Goal: Communication & Community: Answer question/provide support

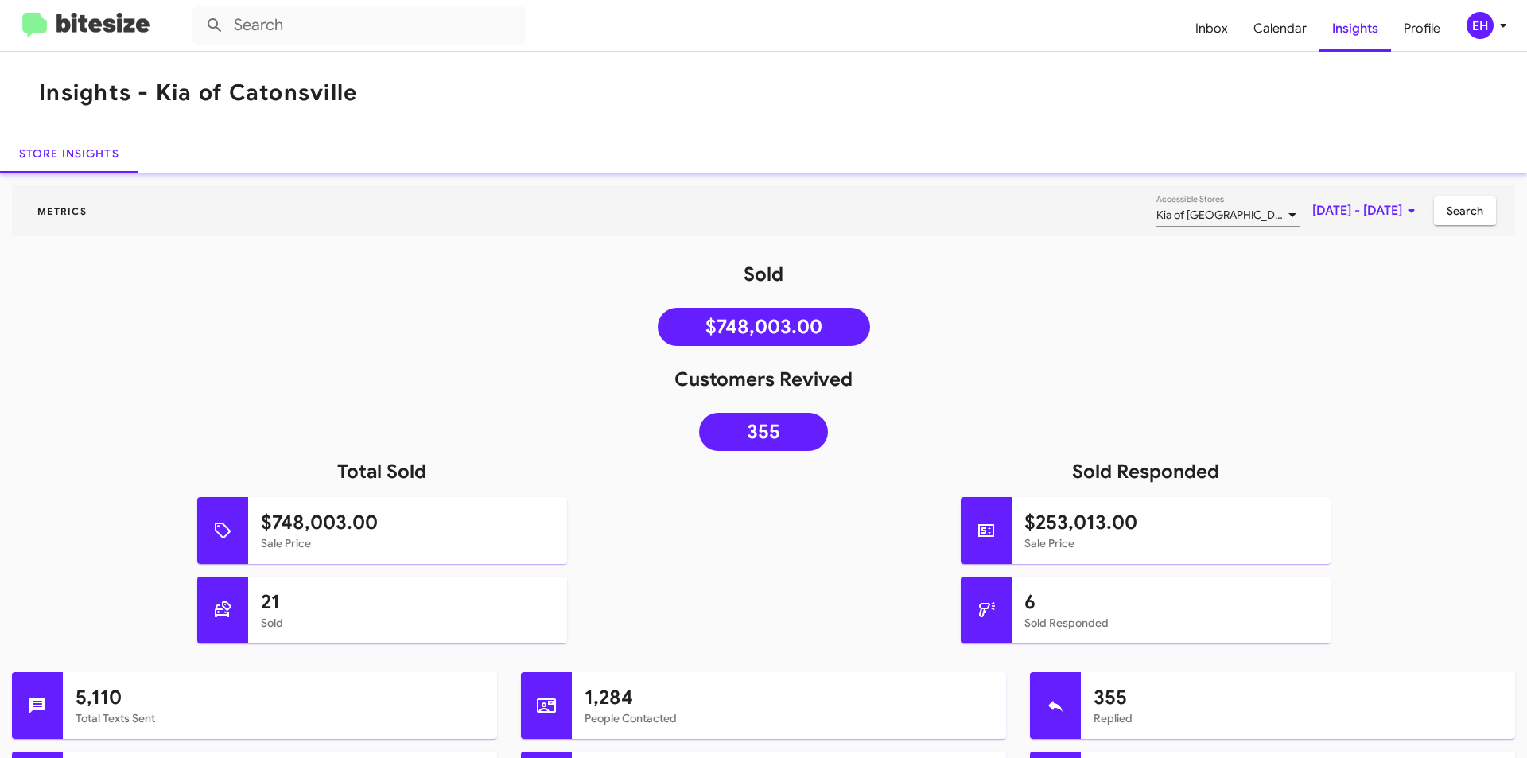
click at [478, 324] on div "Sold $748,003.00" at bounding box center [763, 308] width 1527 height 92
click at [900, 63] on mat-toolbar "Insights - Kia of Catonsville" at bounding box center [763, 93] width 1527 height 83
click at [1221, 36] on span "Inbox" at bounding box center [1212, 29] width 58 height 46
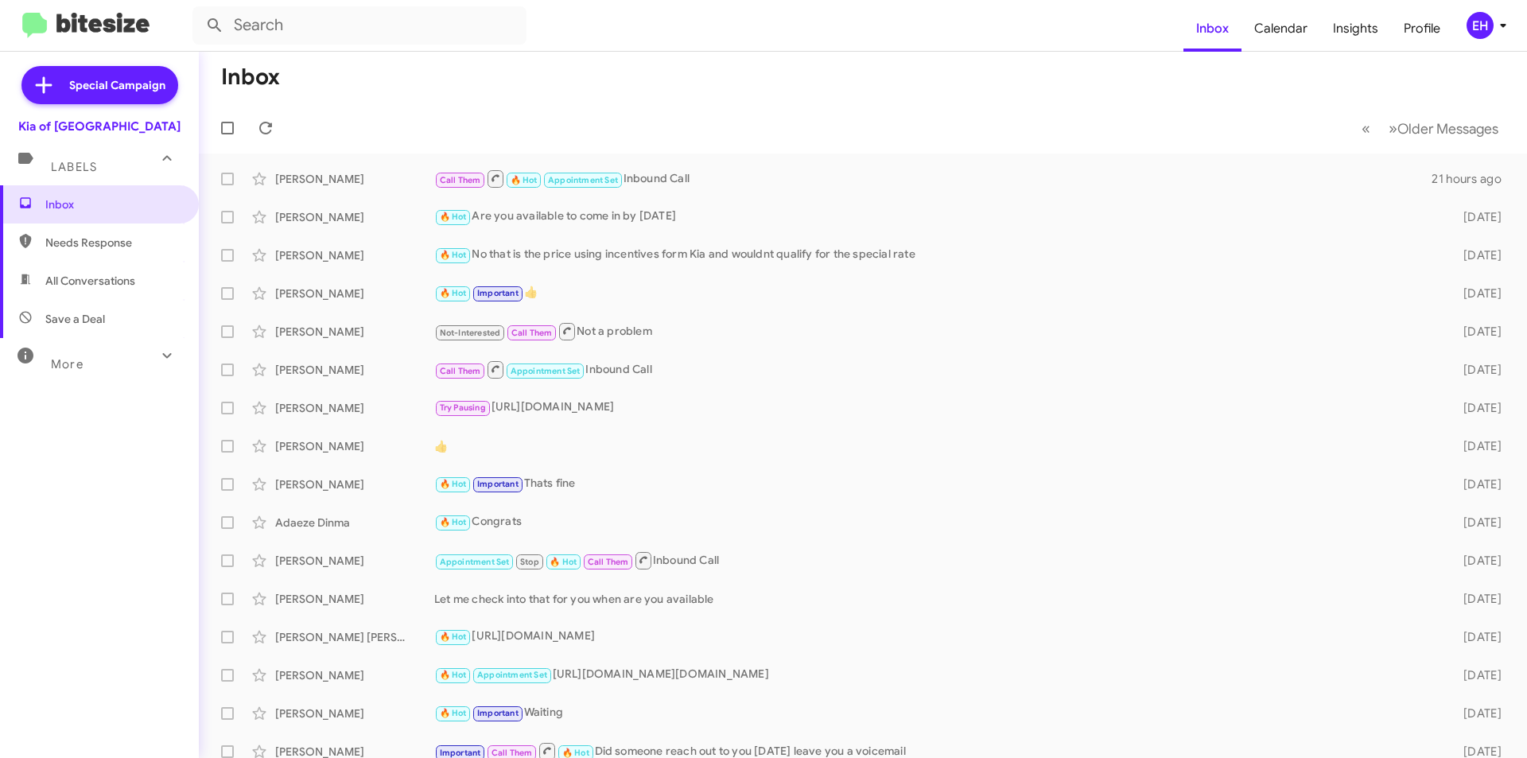
click at [729, 116] on mat-toolbar-row "« Previous » Next Older Messages" at bounding box center [863, 128] width 1328 height 51
click at [110, 239] on span "Needs Response" at bounding box center [112, 243] width 135 height 16
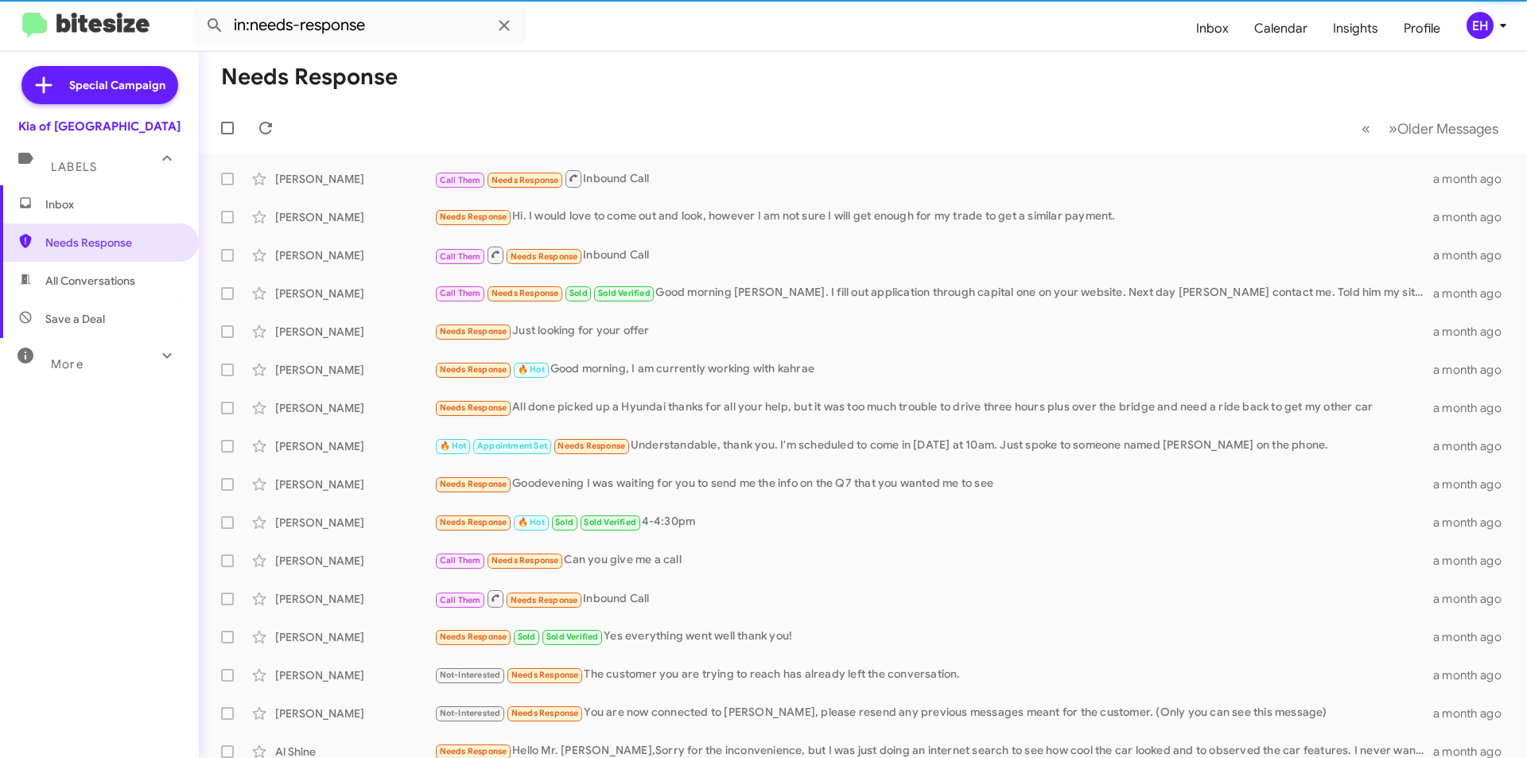
click at [104, 276] on span "All Conversations" at bounding box center [90, 281] width 90 height 16
type input "in:all-conversations"
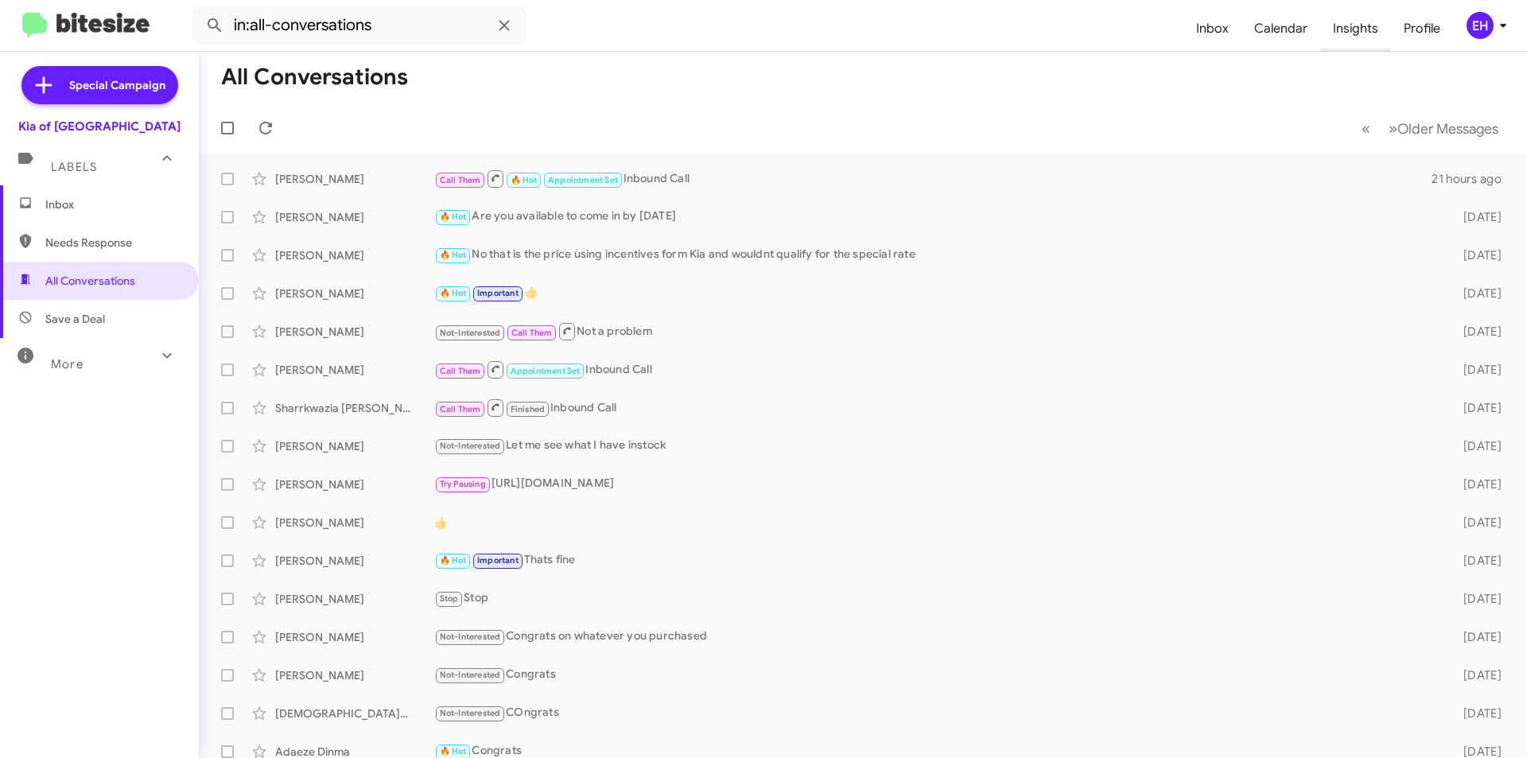
click at [1363, 22] on span "Insights" at bounding box center [1355, 29] width 71 height 46
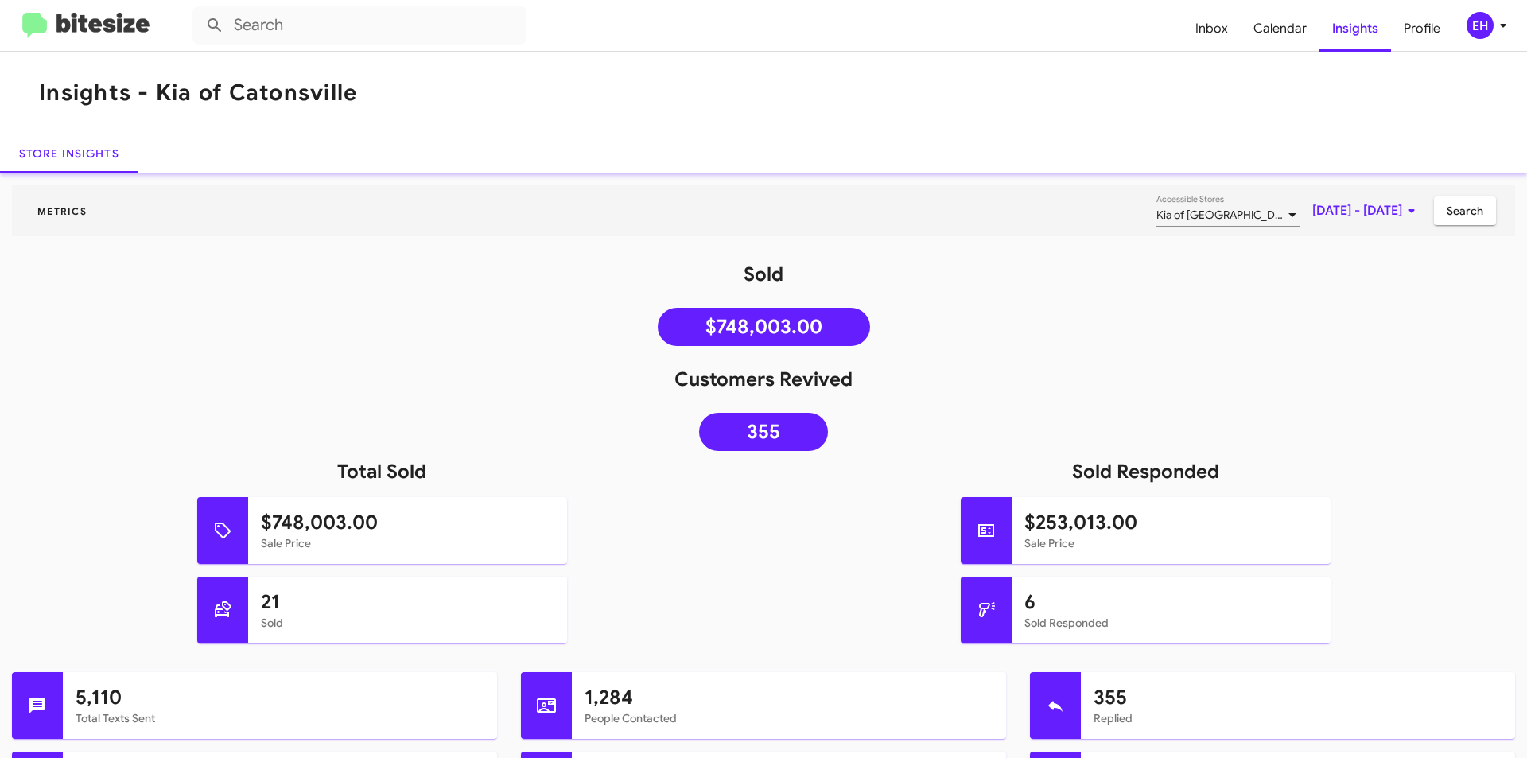
click at [31, 21] on img at bounding box center [85, 26] width 127 height 26
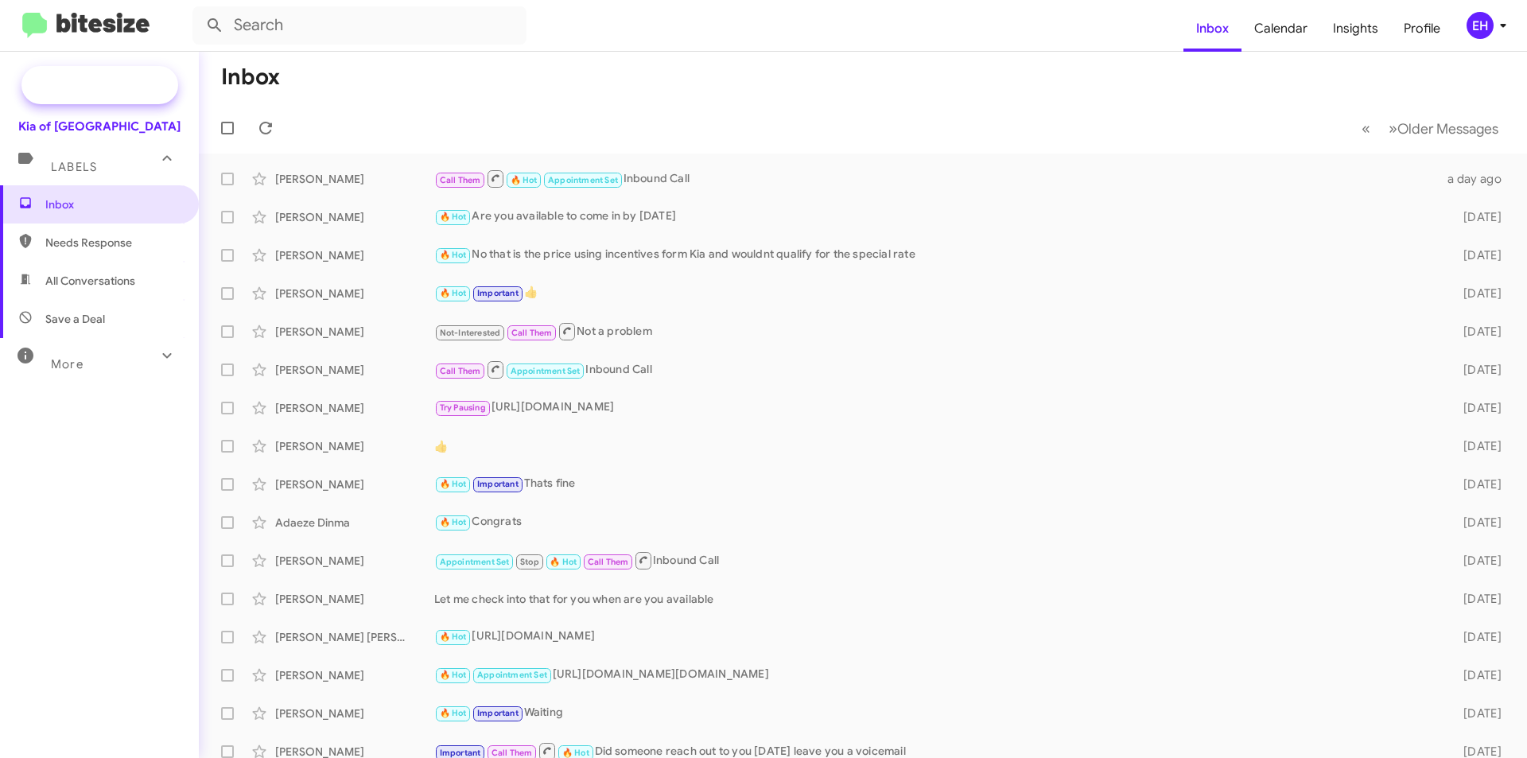
click at [105, 84] on span "Special Campaign" at bounding box center [117, 85] width 96 height 16
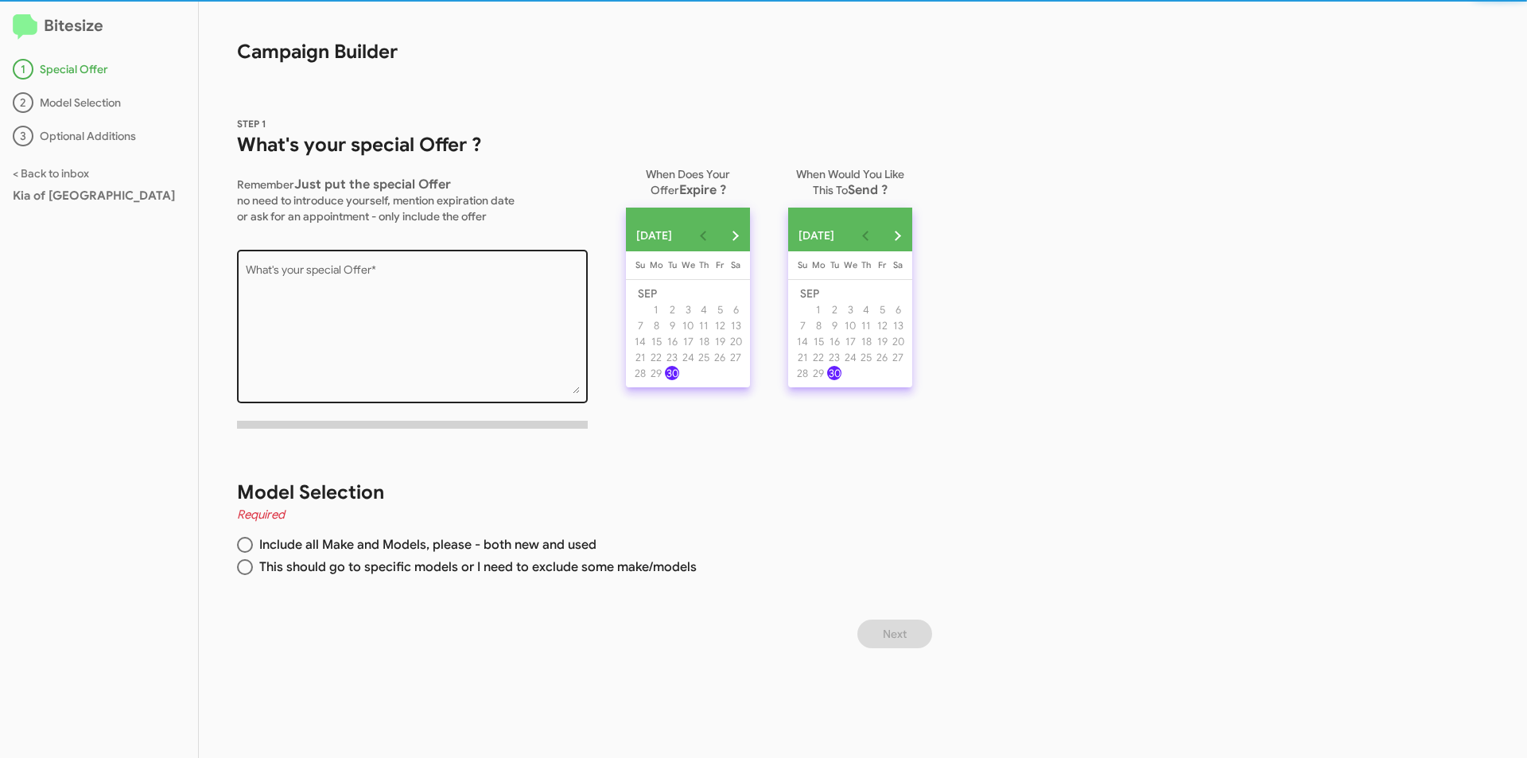
click at [305, 285] on textarea "What's your special Offer *" at bounding box center [413, 329] width 334 height 129
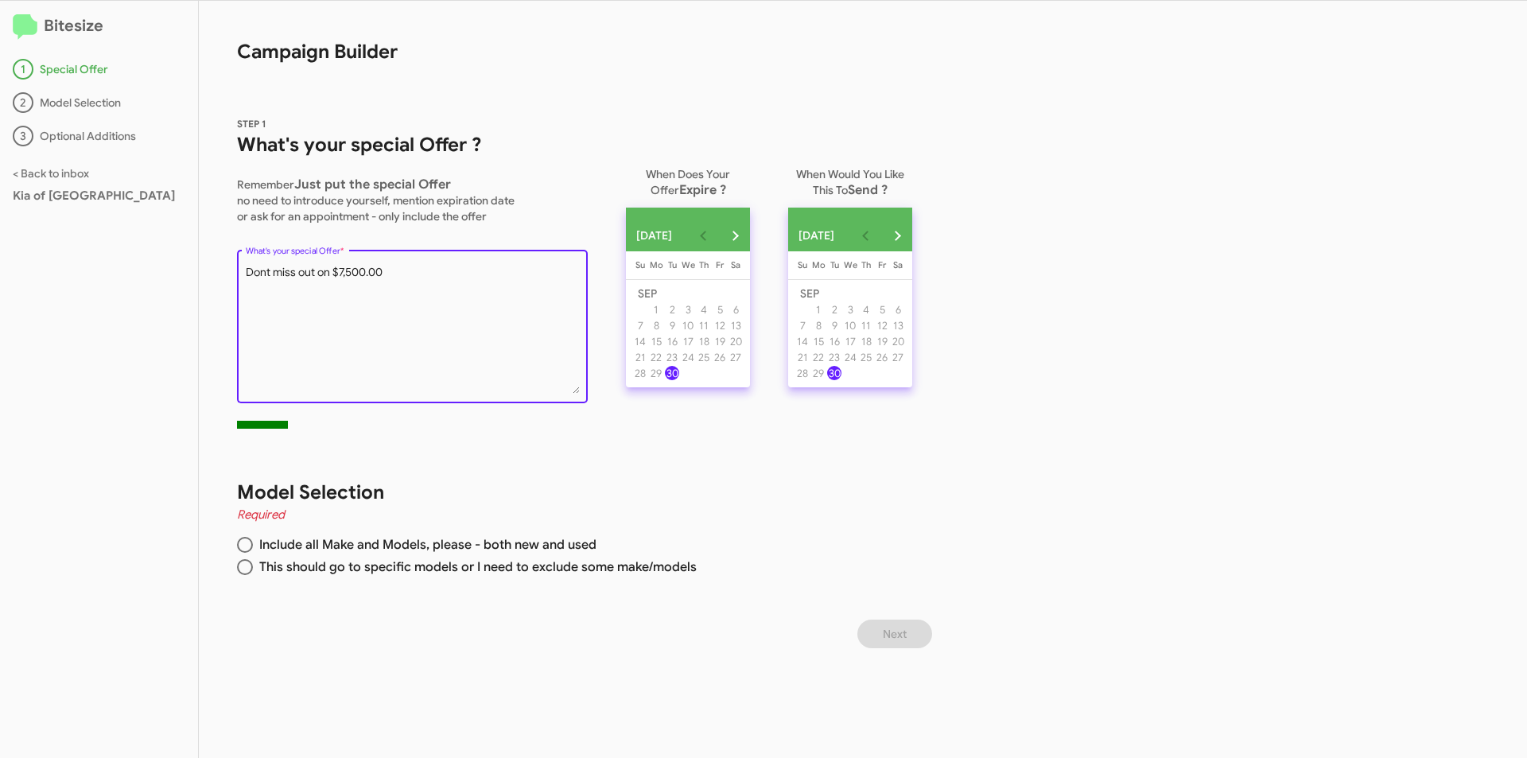
paste textarea "The federal tax credits for electric vehicles—worth up to $7,500 for new EVs an…"
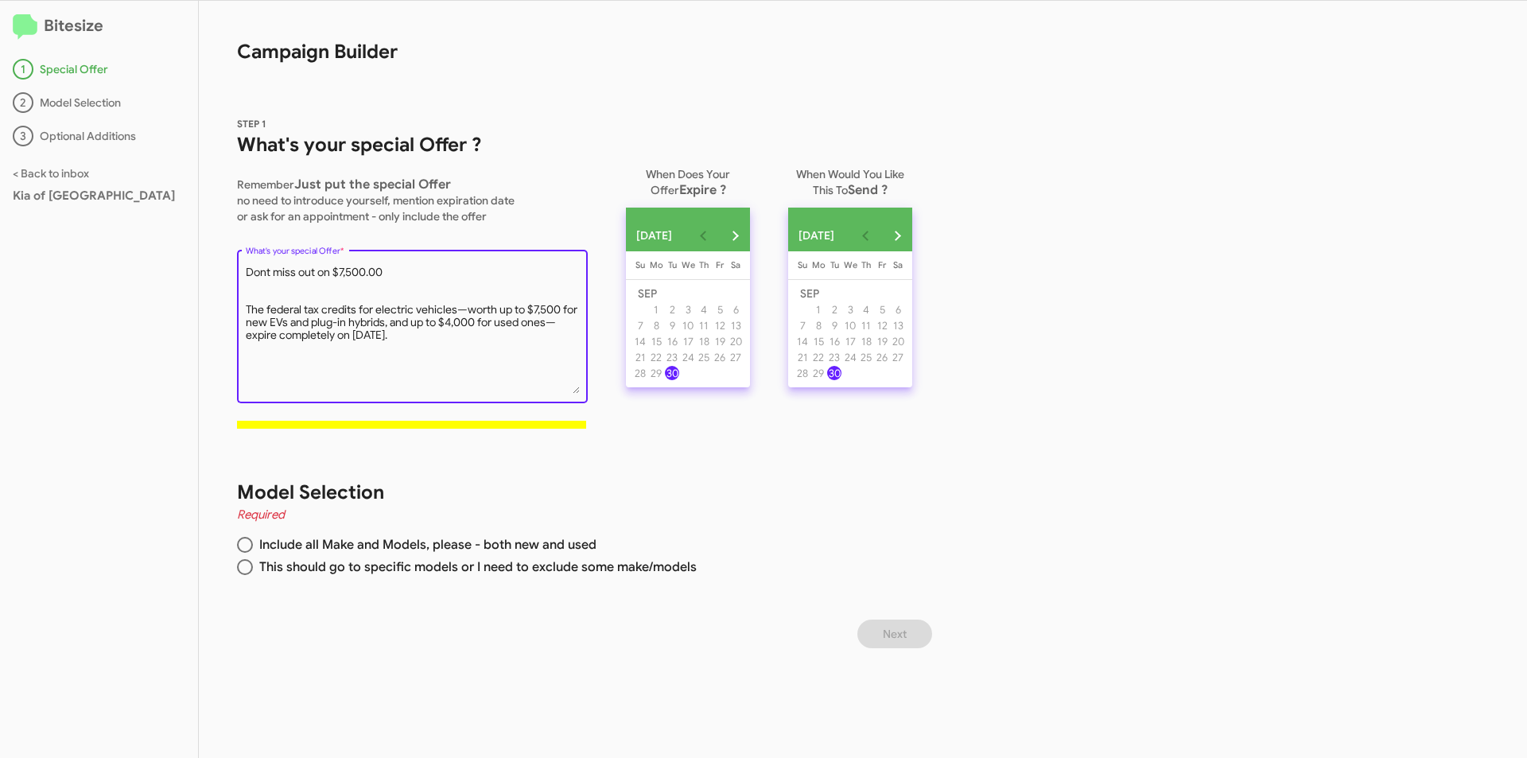
click at [247, 309] on textarea "What's your special Offer *" at bounding box center [413, 329] width 334 height 129
click at [472, 325] on textarea "What's your special Offer *" at bounding box center [413, 329] width 334 height 129
click at [466, 337] on textarea "What's your special Offer *" at bounding box center [413, 329] width 334 height 129
click at [278, 352] on textarea "What's your special Offer *" at bounding box center [413, 329] width 334 height 129
type textarea "Dont miss out on $7,500.00 The federal tax credits for electric vehicles—worth …"
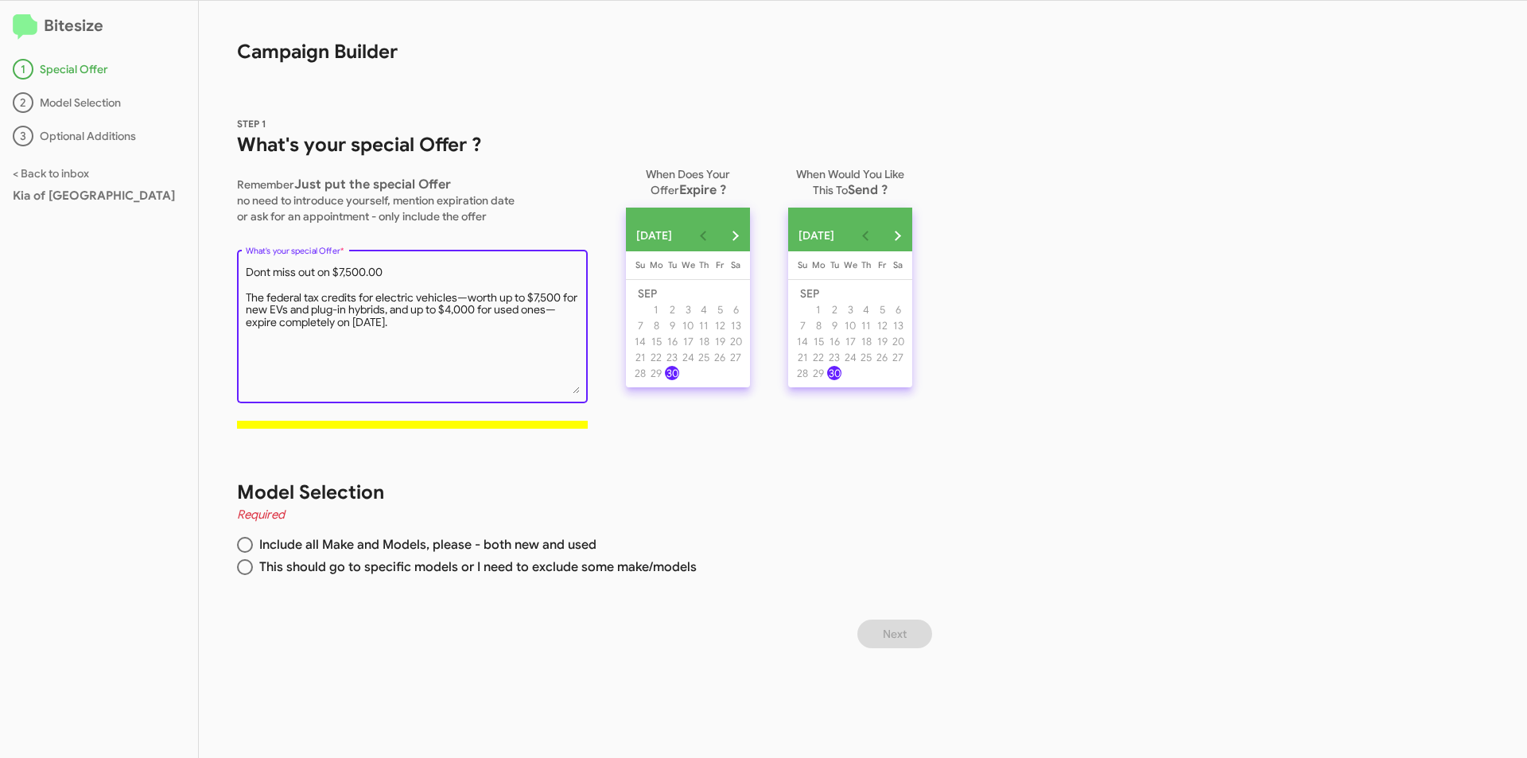
click at [237, 549] on span at bounding box center [245, 545] width 16 height 16
click at [237, 549] on input "Include all Make and Models, please - both new and used" at bounding box center [245, 545] width 16 height 16
radio input "true"
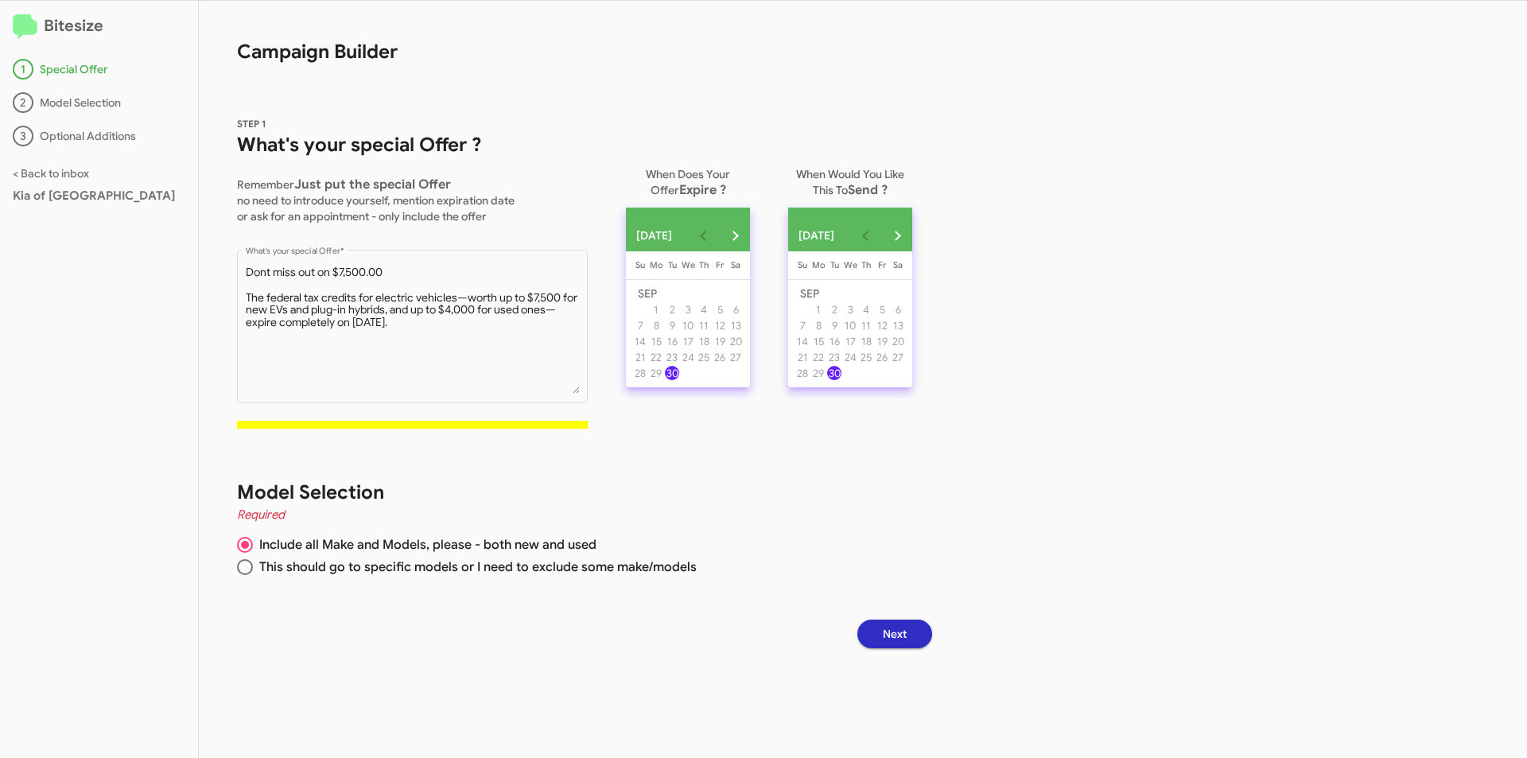
click at [660, 380] on div "29" at bounding box center [656, 373] width 14 height 14
click at [659, 380] on div "29" at bounding box center [656, 373] width 14 height 14
click at [663, 380] on div "29" at bounding box center [656, 373] width 14 height 14
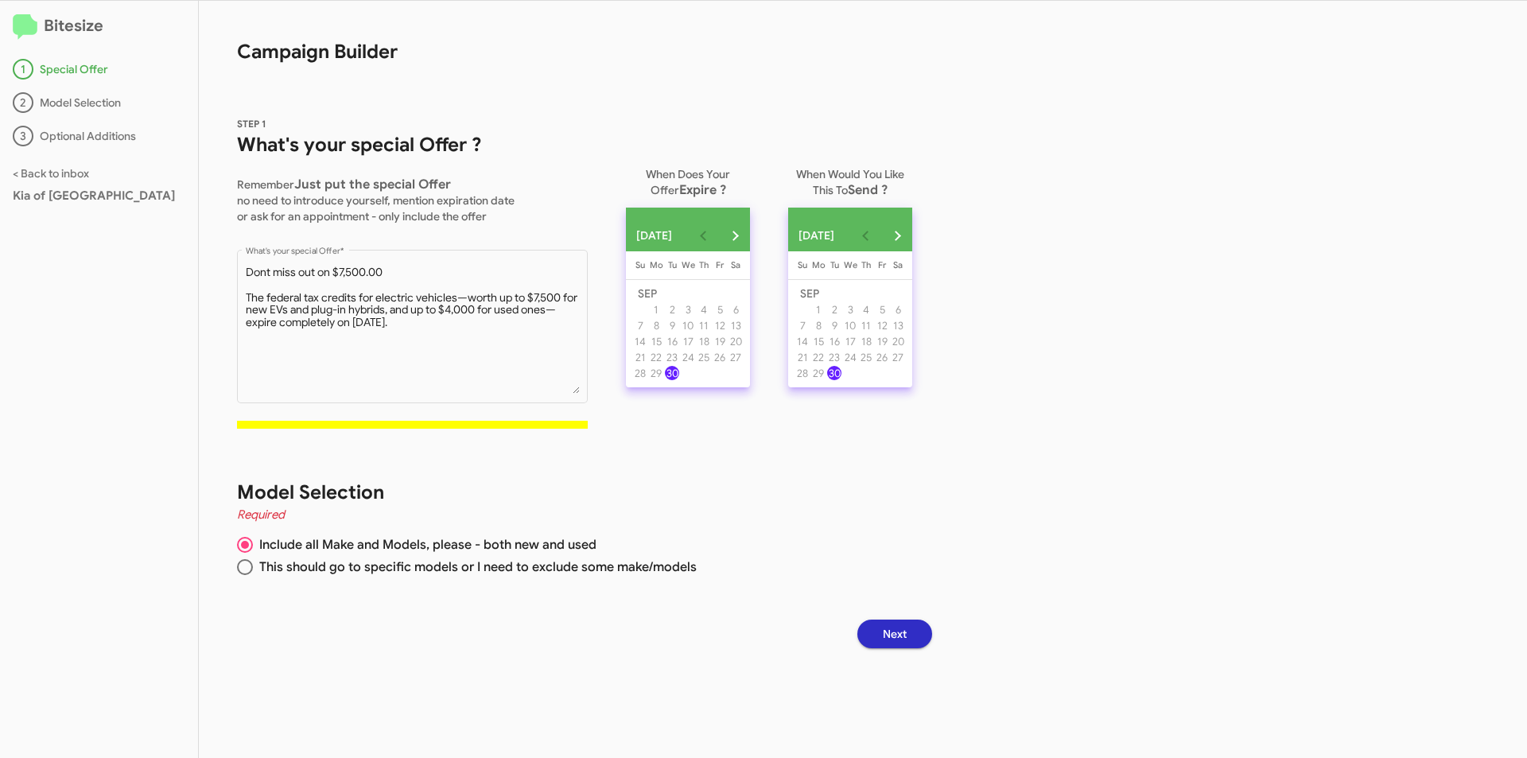
click at [663, 380] on div "29" at bounding box center [656, 373] width 14 height 14
click at [676, 379] on div "30" at bounding box center [672, 373] width 14 height 14
click at [913, 235] on button "Next month" at bounding box center [897, 236] width 32 height 32
click at [881, 234] on button "Previous month" at bounding box center [865, 236] width 32 height 32
click at [896, 639] on span "Next" at bounding box center [895, 634] width 24 height 29
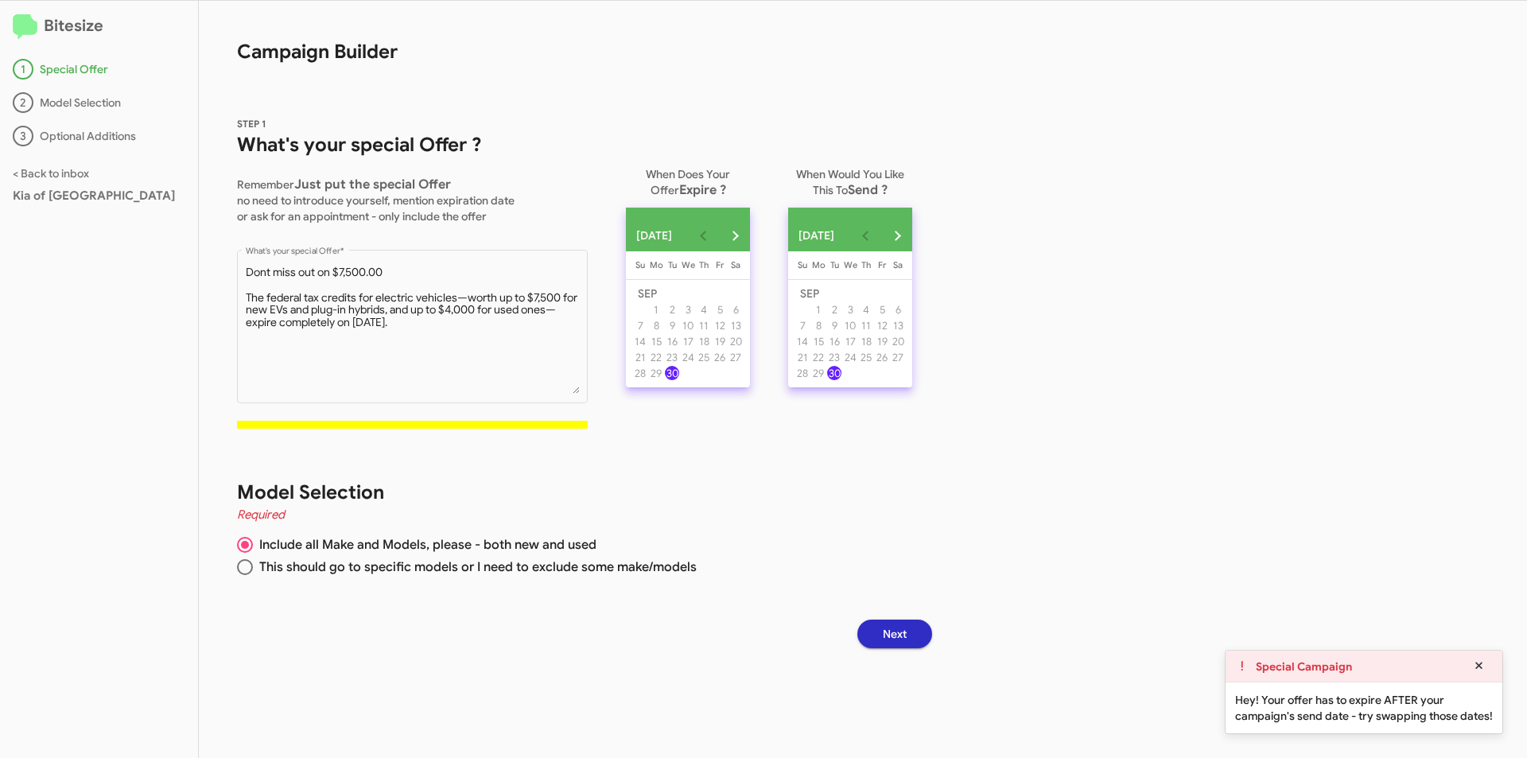
click at [662, 380] on div "29" at bounding box center [656, 373] width 14 height 14
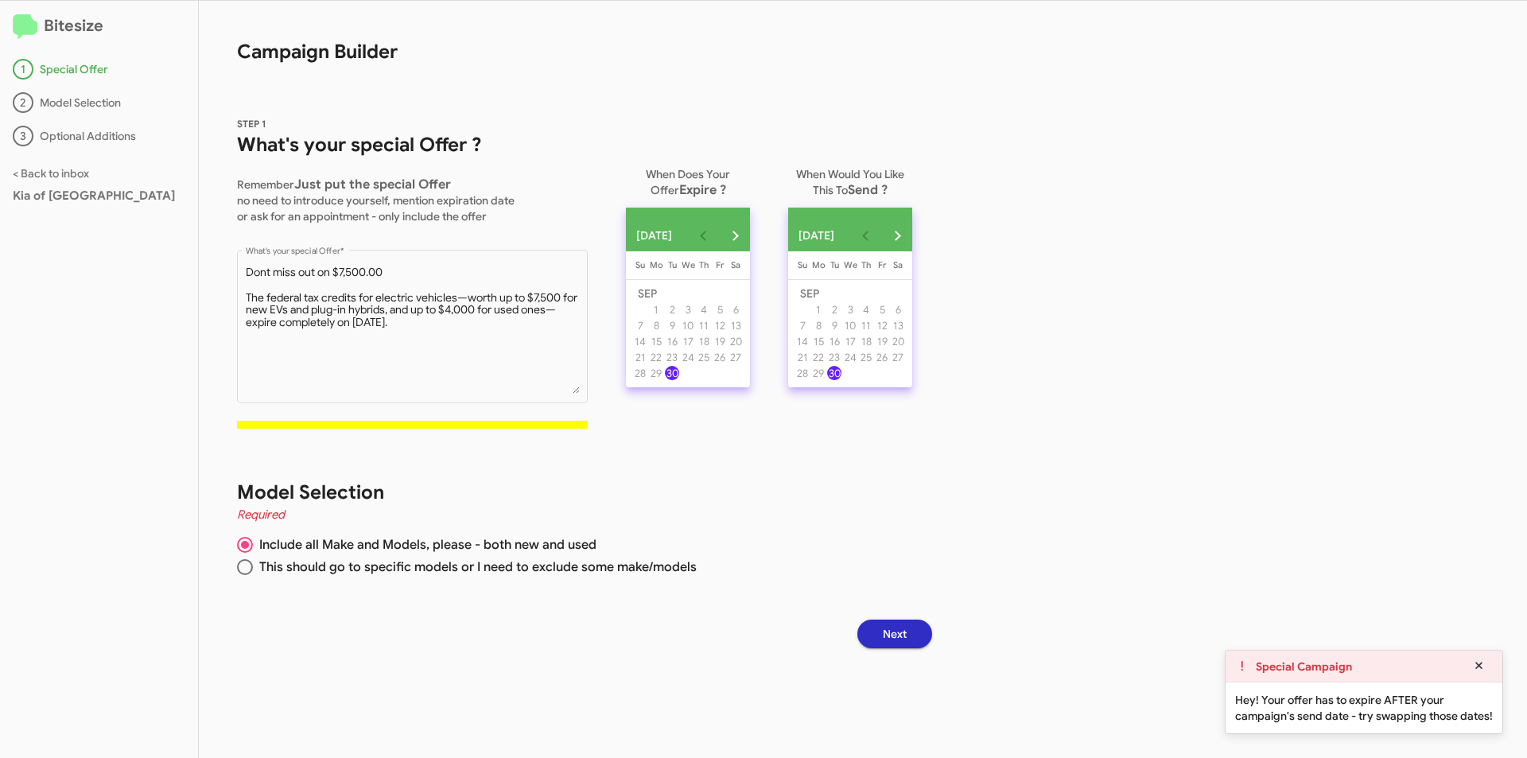
click at [662, 380] on div "29" at bounding box center [656, 373] width 14 height 14
click at [639, 380] on div "28" at bounding box center [640, 373] width 14 height 14
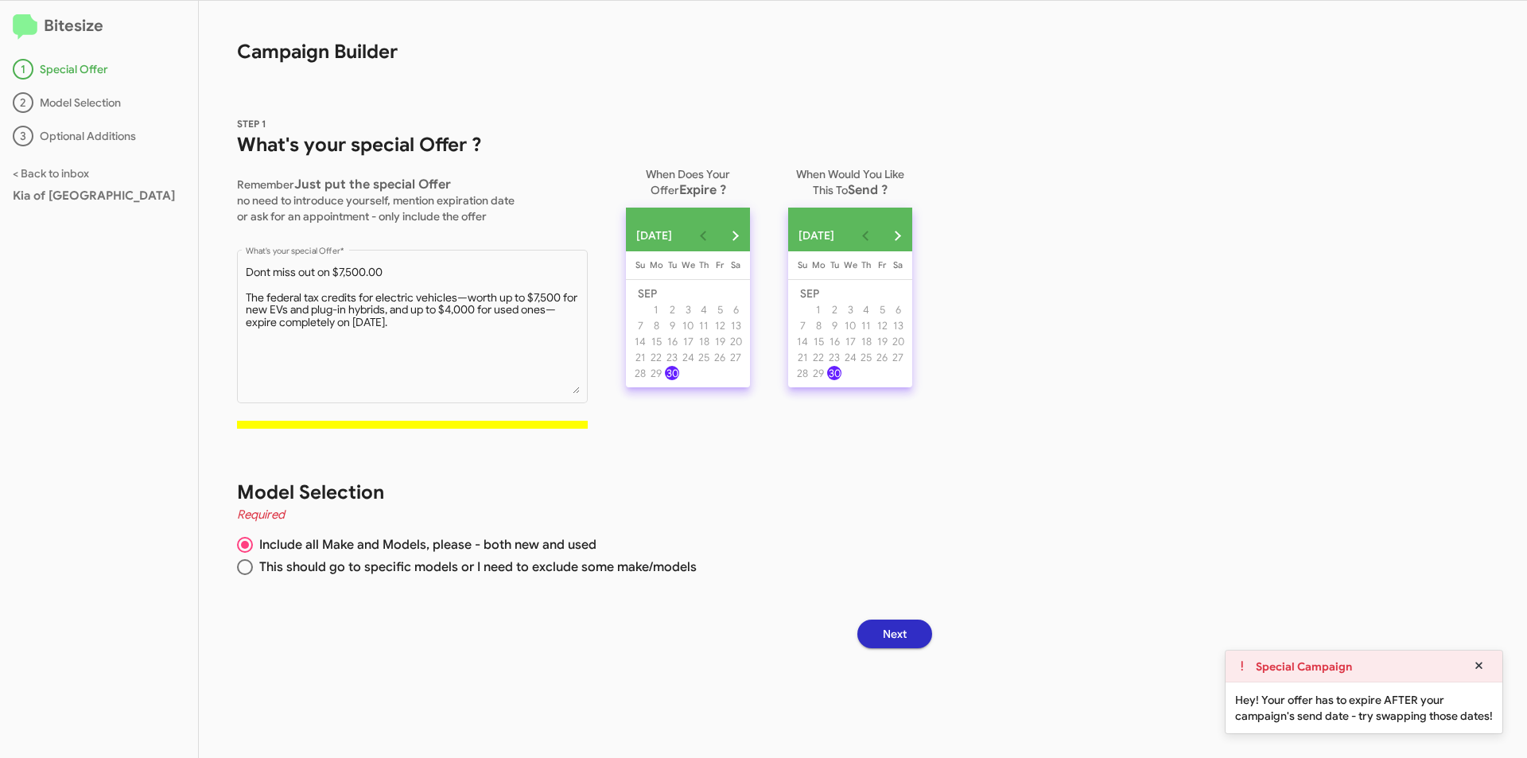
drag, startPoint x: 643, startPoint y: 383, endPoint x: 678, endPoint y: 376, distance: 36.5
click at [643, 380] on div "28" at bounding box center [640, 373] width 14 height 14
click at [678, 376] on div "30" at bounding box center [672, 373] width 14 height 14
click at [679, 377] on div "30" at bounding box center [672, 373] width 14 height 14
click at [678, 378] on div "30" at bounding box center [672, 373] width 14 height 14
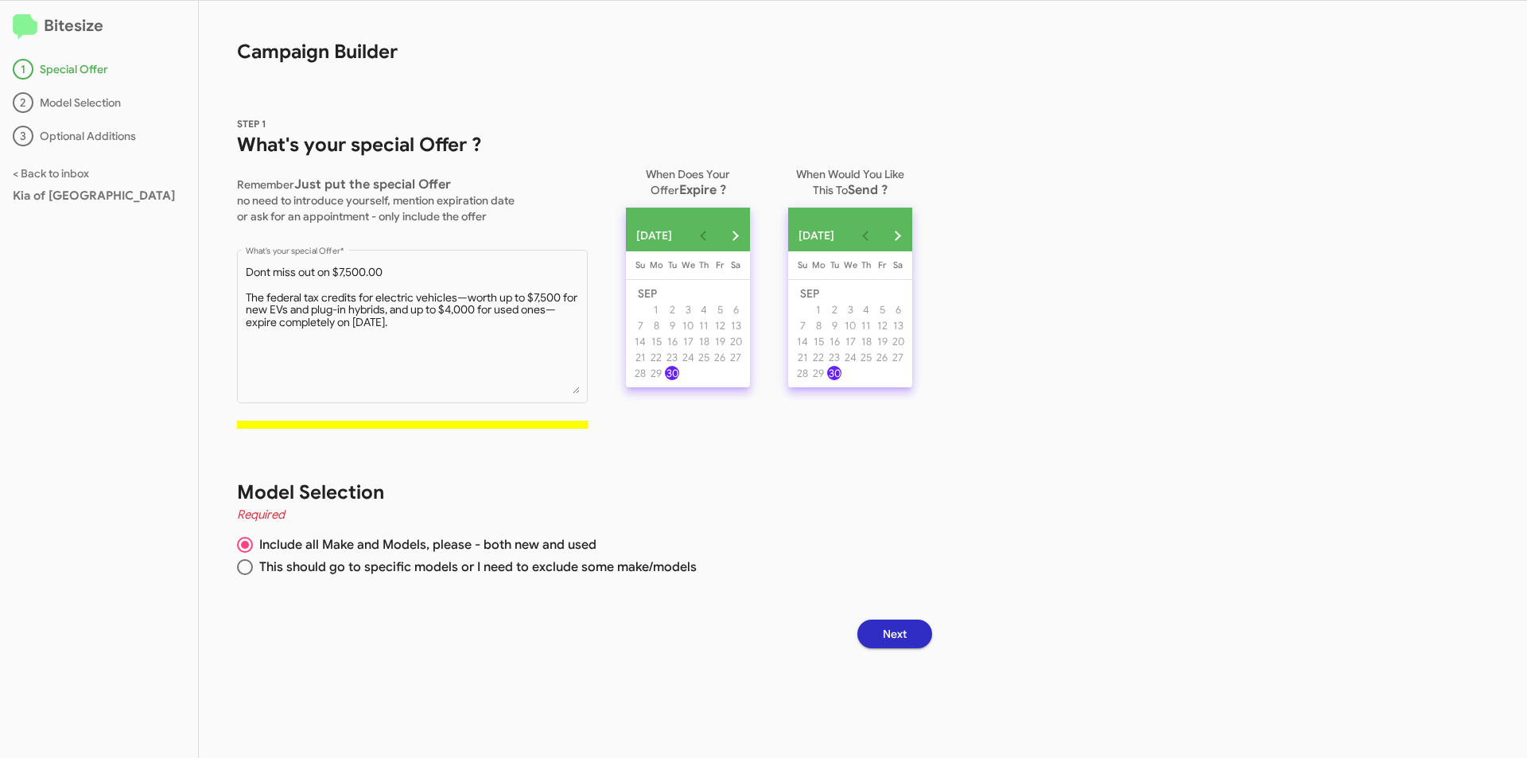
click at [841, 380] on div "30" at bounding box center [834, 373] width 14 height 14
click at [826, 380] on div "29" at bounding box center [818, 373] width 14 height 14
click at [841, 380] on div "30" at bounding box center [834, 373] width 14 height 14
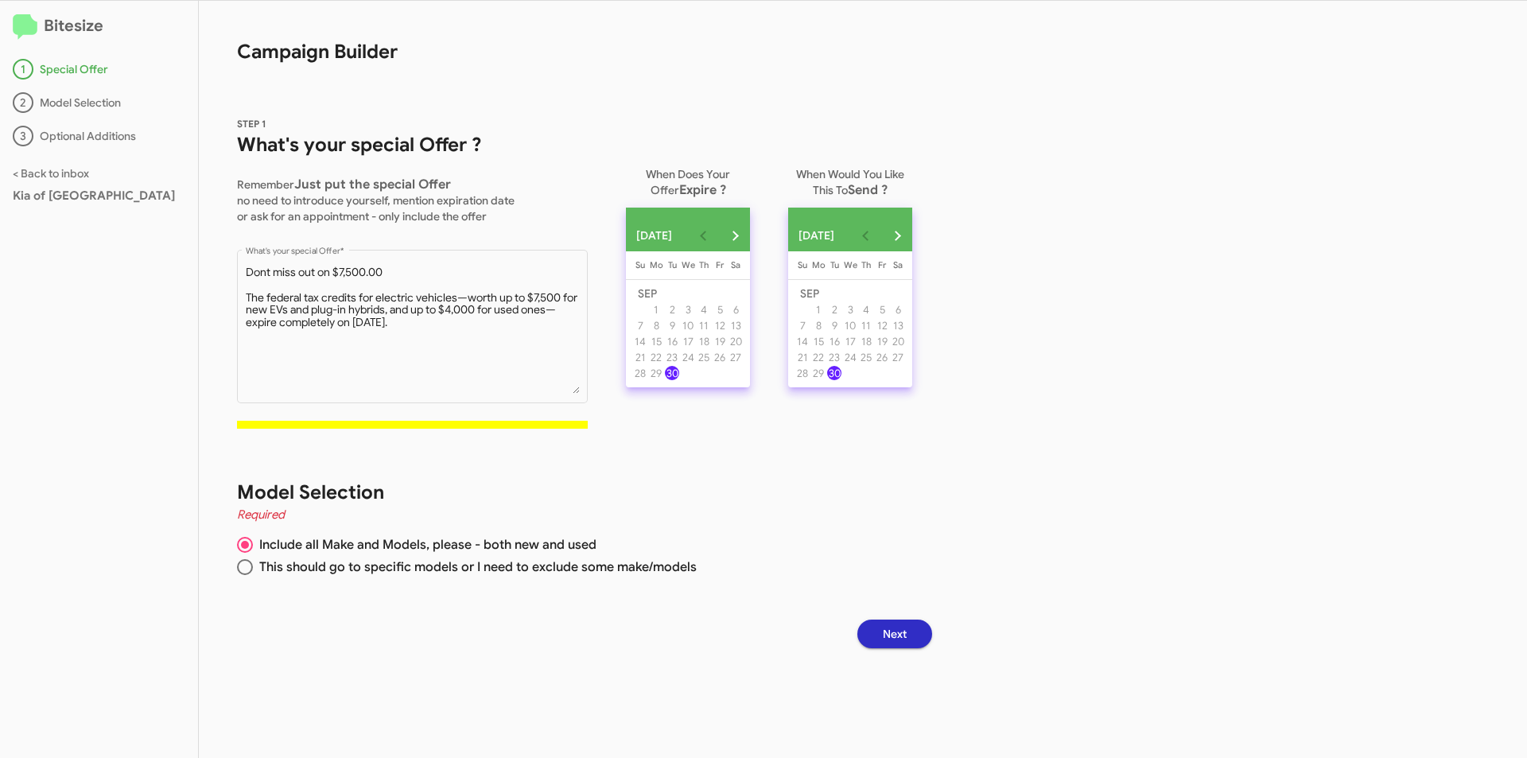
click at [679, 380] on div "30" at bounding box center [672, 373] width 14 height 14
click at [920, 640] on button "Next" at bounding box center [894, 634] width 75 height 29
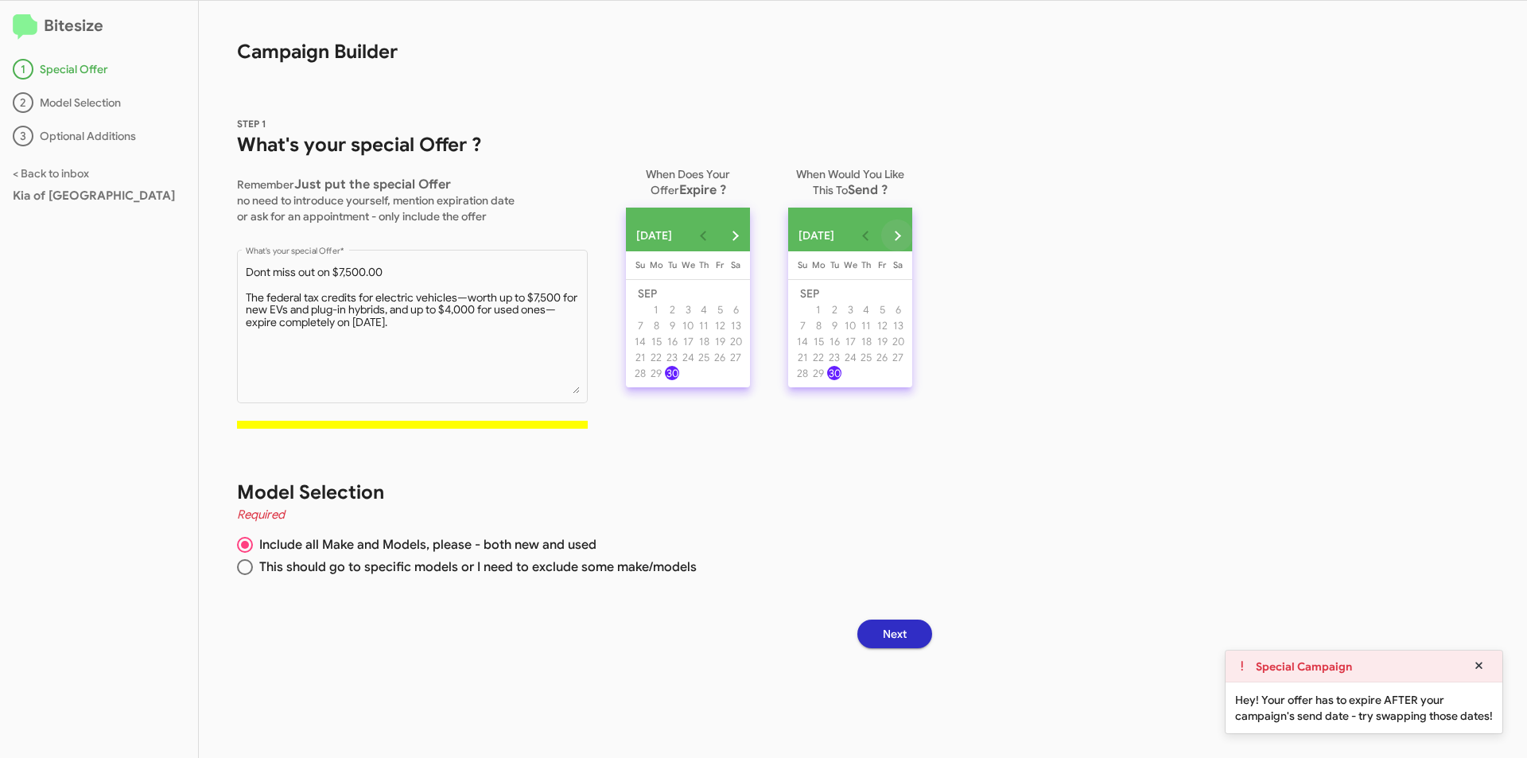
click at [913, 232] on button "Next month" at bounding box center [897, 236] width 32 height 32
click at [857, 295] on div "1" at bounding box center [850, 293] width 14 height 14
click at [907, 647] on span "Next" at bounding box center [895, 634] width 24 height 29
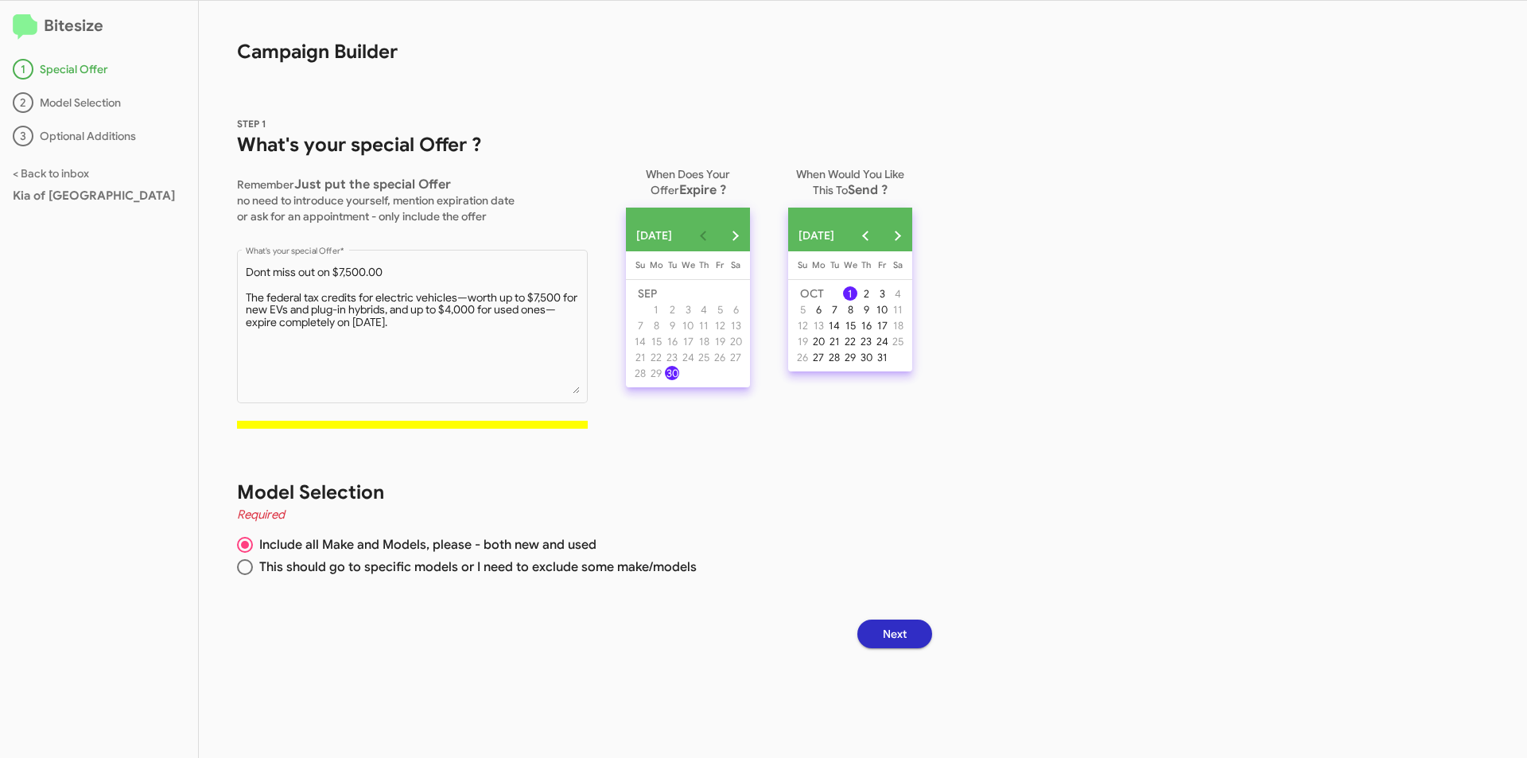
click at [905, 221] on div "[DATE]" at bounding box center [850, 236] width 126 height 32
click at [747, 235] on button "Next month" at bounding box center [735, 236] width 32 height 32
click at [695, 298] on div "1" at bounding box center [688, 293] width 14 height 14
click at [881, 232] on button "Previous month" at bounding box center [865, 236] width 32 height 32
click at [841, 379] on div "30" at bounding box center [834, 373] width 14 height 14
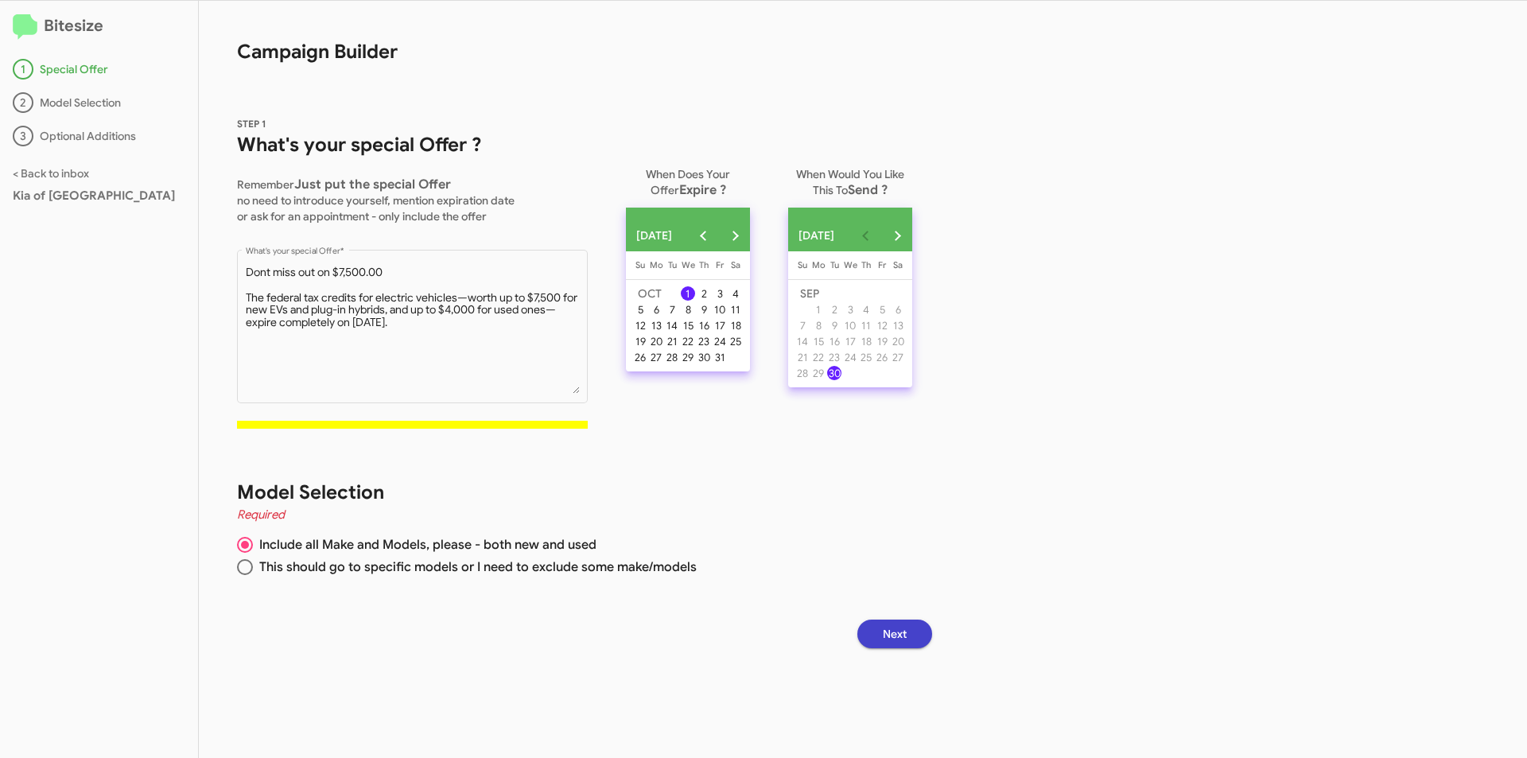
click at [900, 628] on span "Next" at bounding box center [895, 634] width 24 height 29
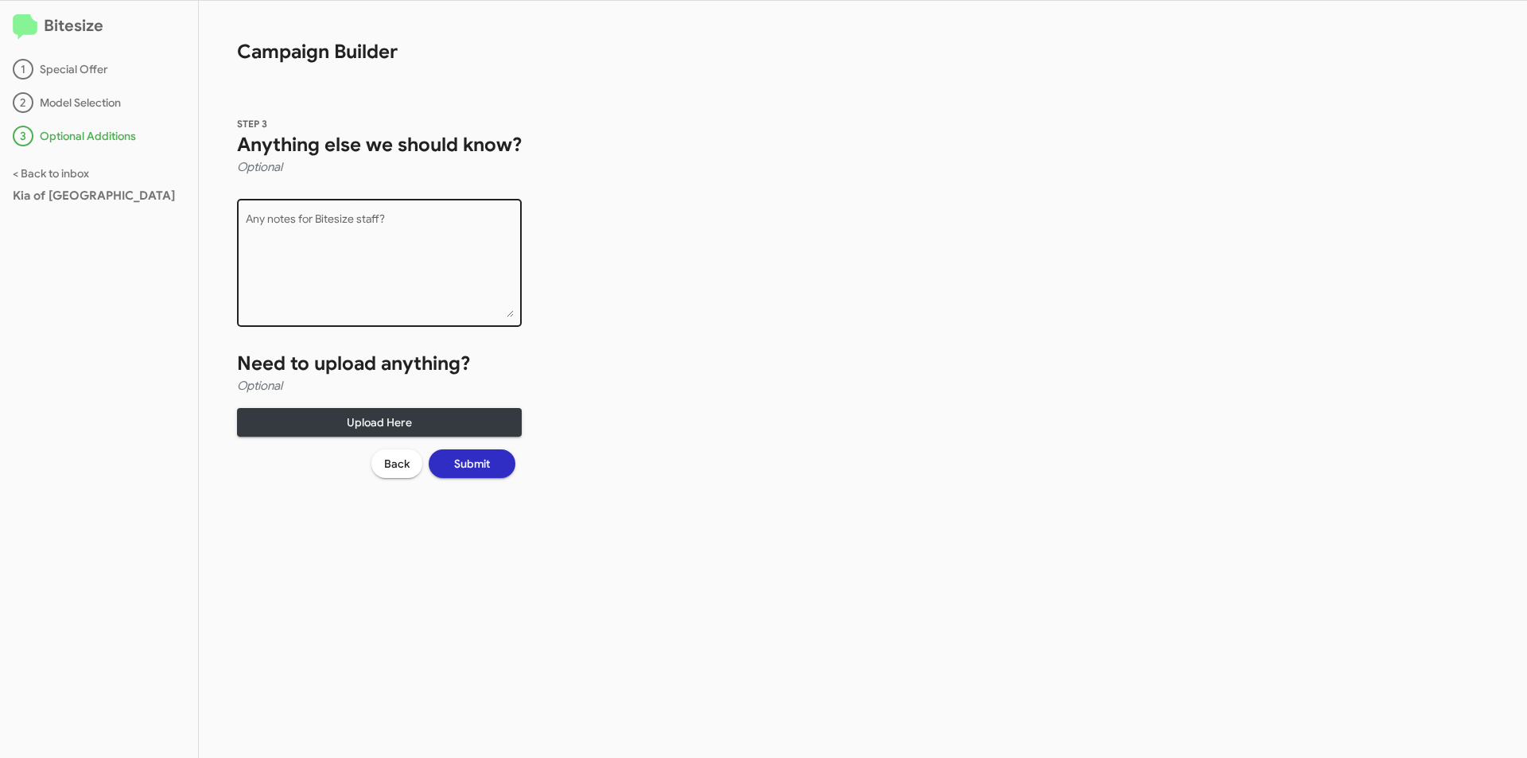
click at [342, 224] on textarea "Any notes for Bitesize staff?" at bounding box center [380, 265] width 268 height 103
click at [398, 222] on textarea "Any notes for Bitesize staff?" at bounding box center [380, 265] width 268 height 103
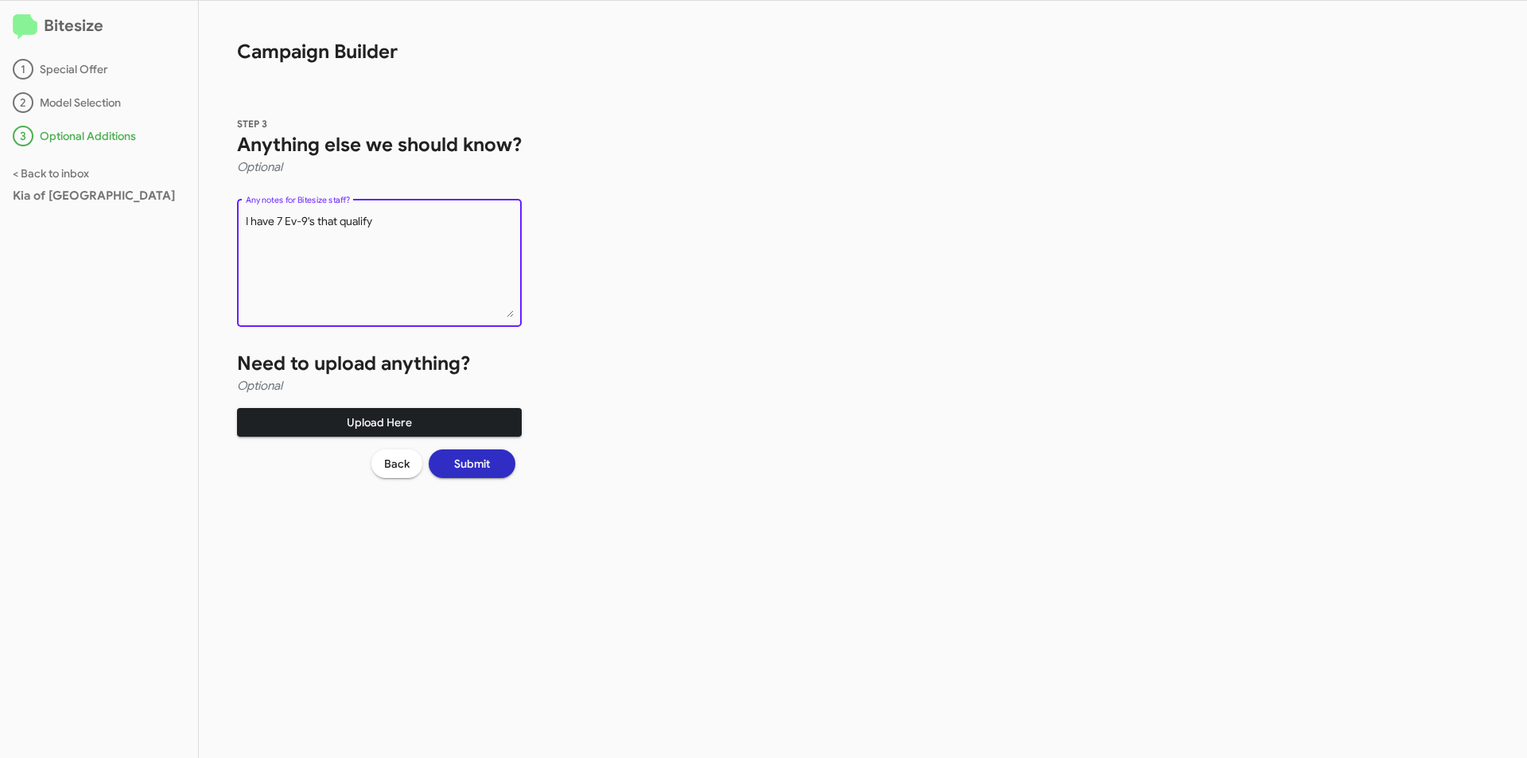
type textarea "I have 7 Ev-9's that qualify"
click at [374, 426] on span "Upload Here" at bounding box center [379, 422] width 259 height 29
click at [394, 416] on span "Upload Here" at bounding box center [379, 422] width 259 height 29
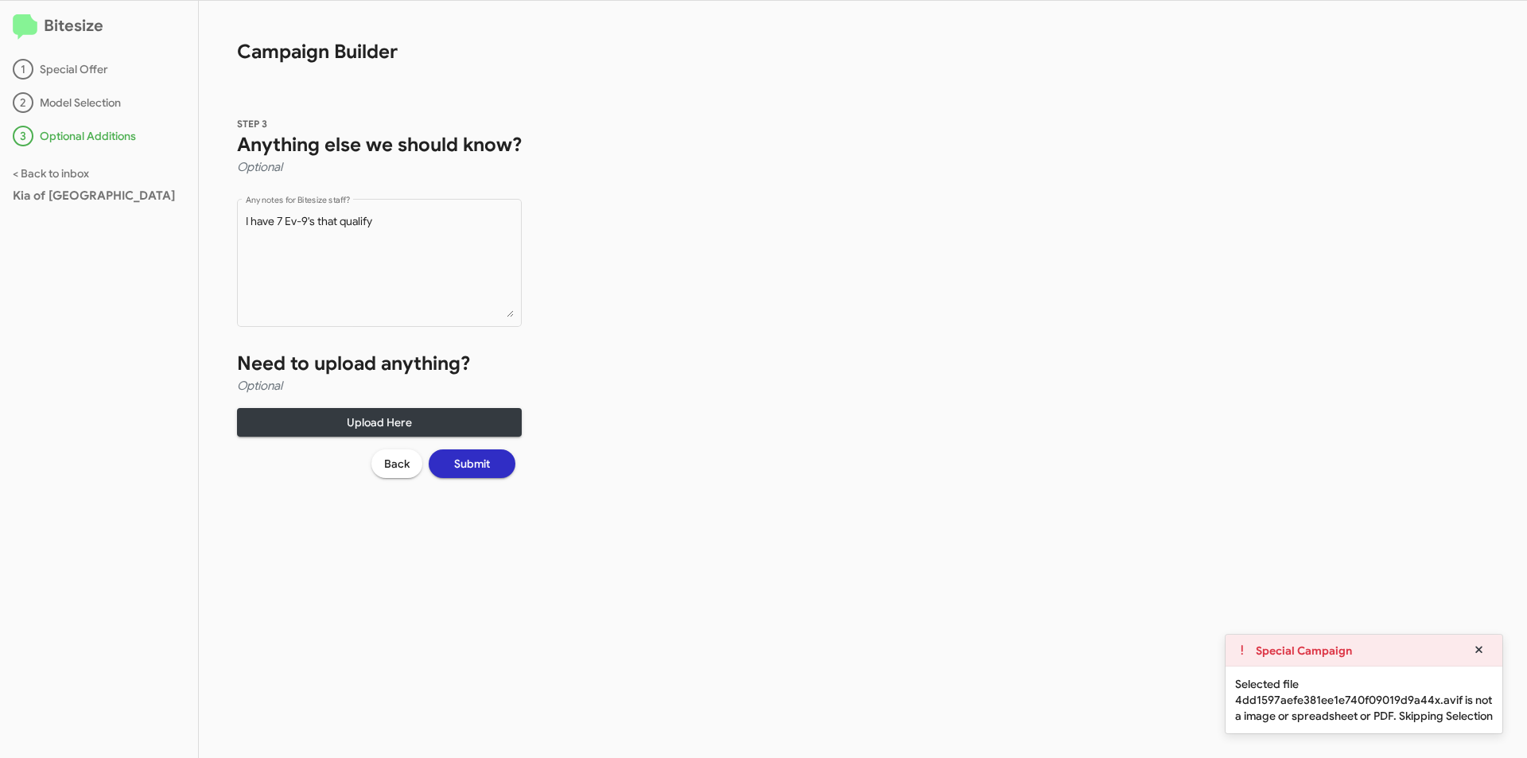
click at [496, 468] on button "Submit" at bounding box center [472, 463] width 87 height 29
